Goal: Information Seeking & Learning: Learn about a topic

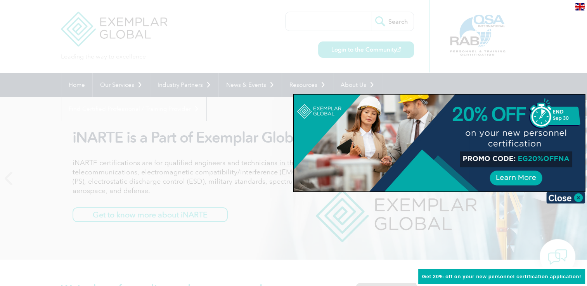
click at [72, 85] on div at bounding box center [293, 143] width 587 height 286
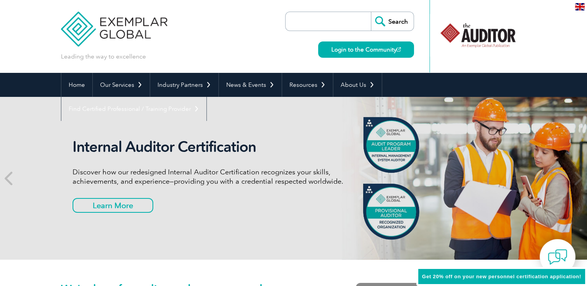
click at [406, 29] on header "Leading the way to excellence Search Login to the Community ▼" at bounding box center [293, 36] width 587 height 73
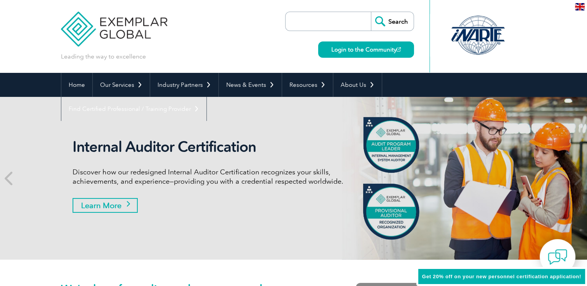
click at [124, 201] on link "Learn More" at bounding box center [105, 205] width 65 height 15
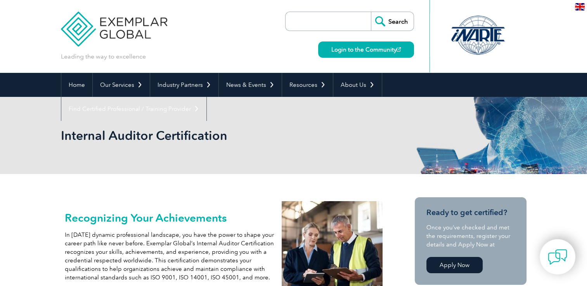
scroll to position [116, 0]
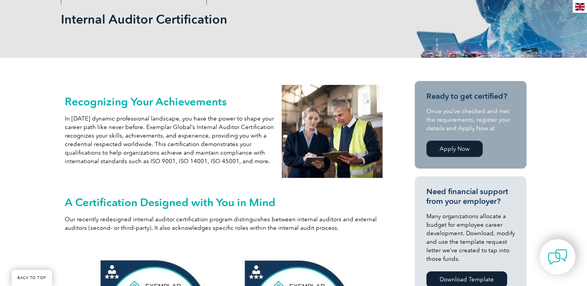
click at [178, 103] on h2 "Recognizing Your Achievements" at bounding box center [170, 101] width 210 height 12
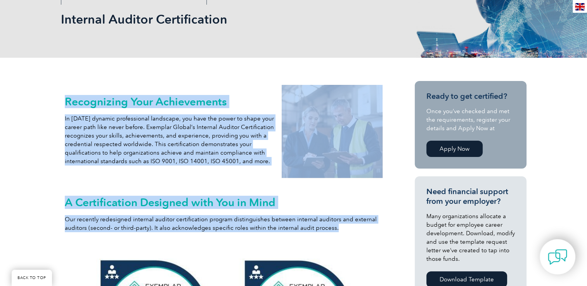
drag, startPoint x: 178, startPoint y: 103, endPoint x: 166, endPoint y: 227, distance: 124.7
copy div "Recognizing Your Achievements In [DATE] dynamic professional landscape, you hav…"
click at [238, 156] on p "In [DATE] dynamic professional landscape, you have the power to shape your care…" at bounding box center [170, 139] width 210 height 51
click at [253, 164] on p "In [DATE] dynamic professional landscape, you have the power to shape your care…" at bounding box center [170, 139] width 210 height 51
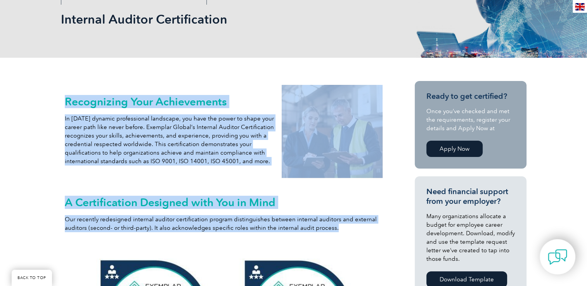
click at [260, 159] on p "In [DATE] dynamic professional landscape, you have the power to shape your care…" at bounding box center [170, 139] width 210 height 51
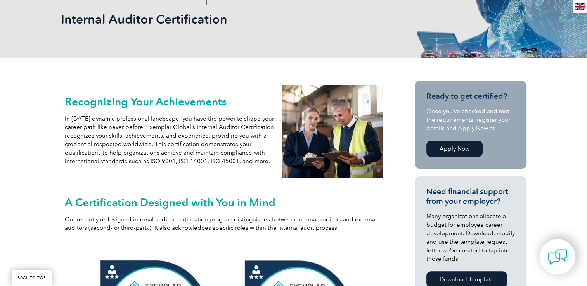
click at [164, 163] on p "In [DATE] dynamic professional landscape, you have the power to shape your care…" at bounding box center [170, 139] width 210 height 51
click at [191, 161] on p "In [DATE] dynamic professional landscape, you have the power to shape your care…" at bounding box center [170, 139] width 210 height 51
click at [224, 164] on p "In [DATE] dynamic professional landscape, you have the power to shape your care…" at bounding box center [170, 139] width 210 height 51
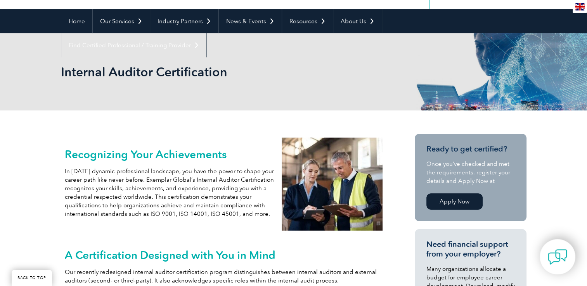
scroll to position [0, 0]
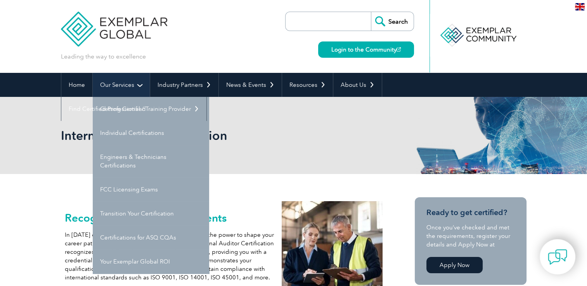
click at [113, 81] on link "Our Services" at bounding box center [121, 85] width 57 height 24
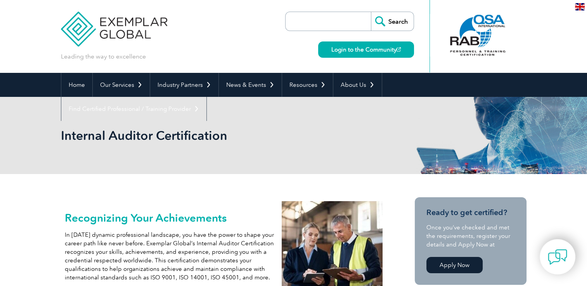
click at [304, 138] on h1 "Internal Auditor Certification" at bounding box center [210, 135] width 298 height 15
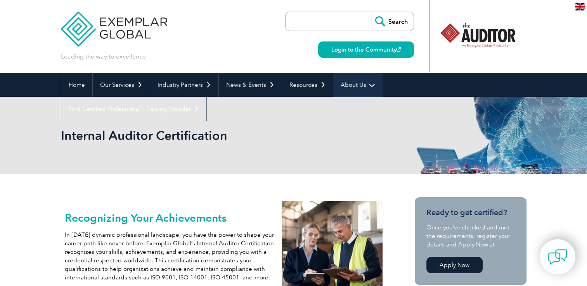
click at [352, 87] on link "About Us" at bounding box center [357, 85] width 49 height 24
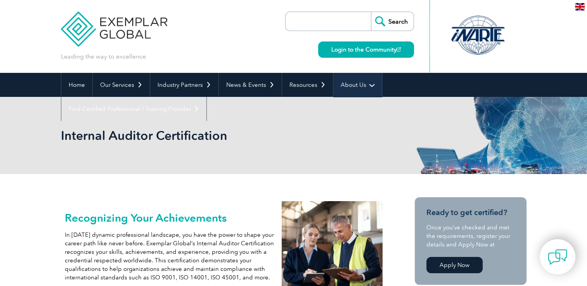
click at [352, 83] on link "About Us" at bounding box center [357, 85] width 49 height 24
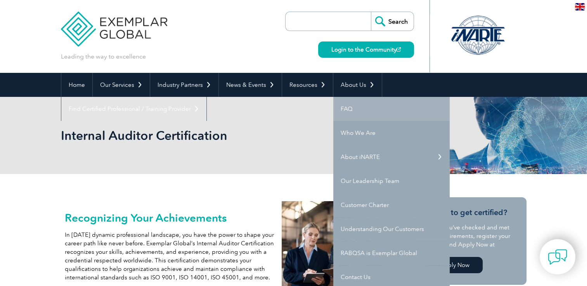
click at [353, 110] on link "FAQ" at bounding box center [391, 109] width 116 height 24
